Goal: Find specific fact: Find specific fact

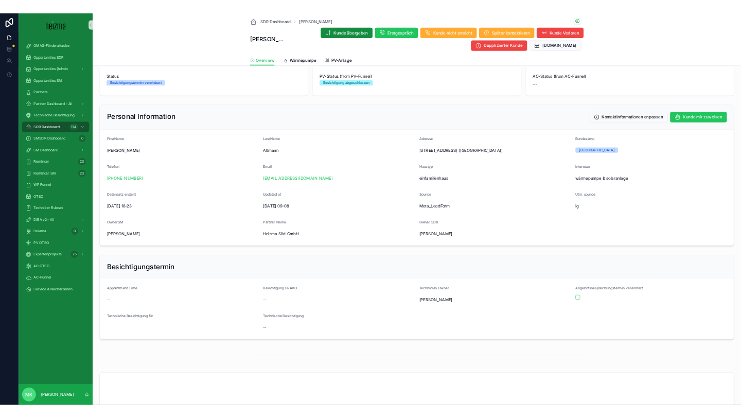
scroll to position [62, 0]
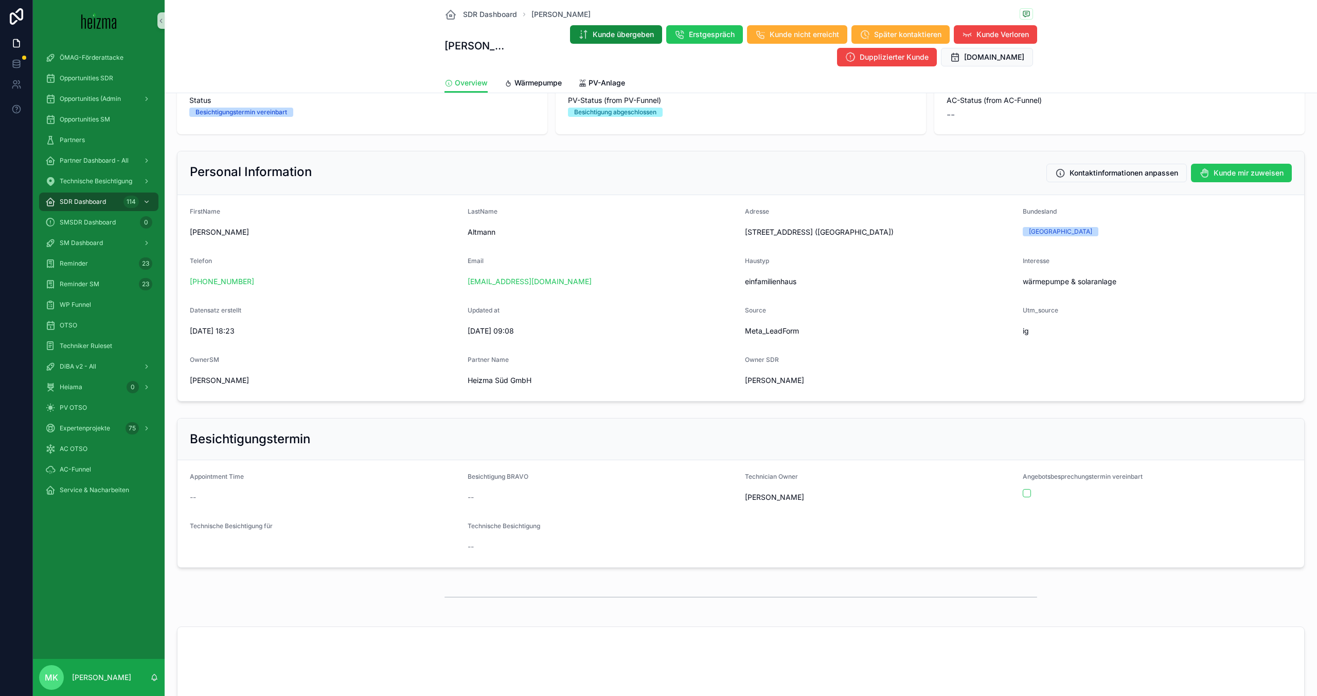
click at [740, 232] on span "[PERSON_NAME][STREET_ADDRESS] ([GEOGRAPHIC_DATA])" at bounding box center [880, 232] width 270 height 10
drag, startPoint x: 852, startPoint y: 232, endPoint x: 750, endPoint y: 229, distance: 102.9
click at [740, 228] on span "[PERSON_NAME][STREET_ADDRESS] ([GEOGRAPHIC_DATA])" at bounding box center [880, 232] width 270 height 10
copy span "Egger Seeuferstraße 3m, 9580 Villach"
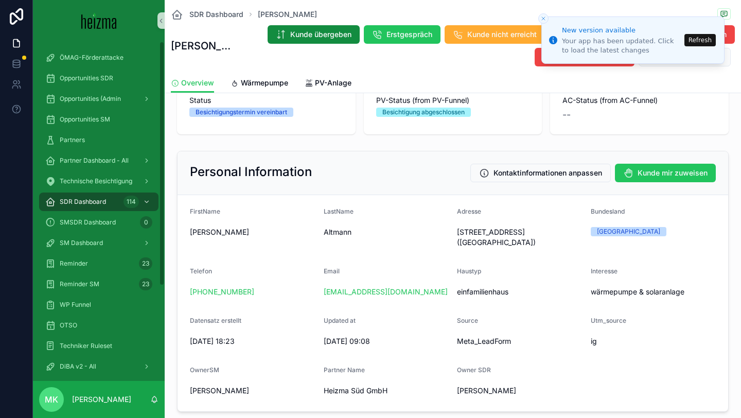
click at [701, 37] on button "Refresh" at bounding box center [699, 40] width 31 height 12
